Goal: Browse casually

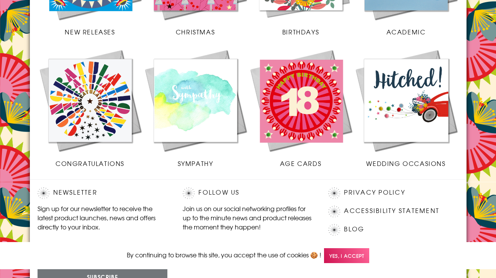
scroll to position [375, 0]
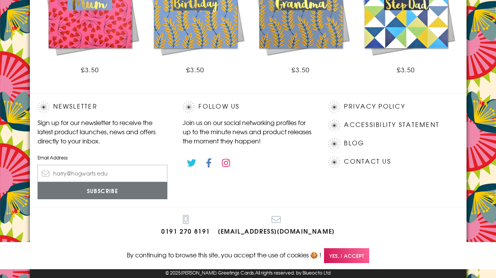
scroll to position [567, 0]
